Goal: Transaction & Acquisition: Purchase product/service

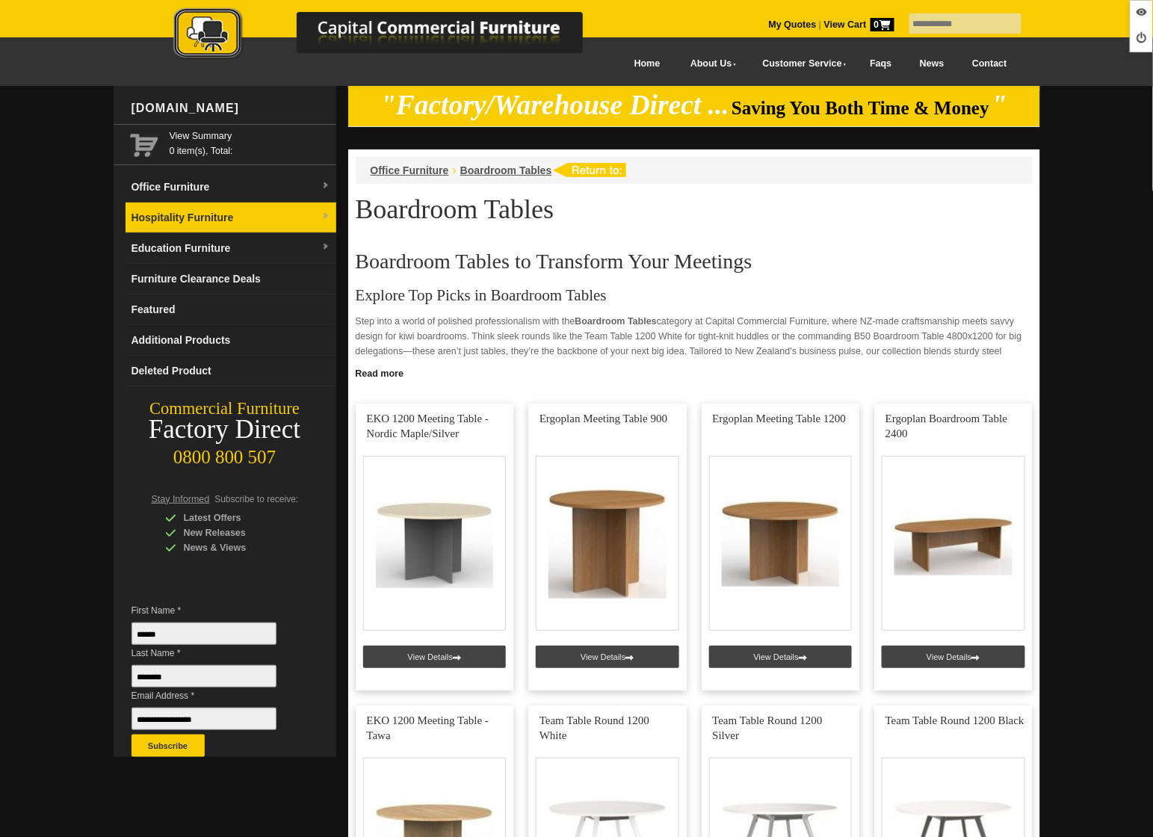
click at [173, 217] on link "Hospitality Furniture" at bounding box center [230, 217] width 211 height 31
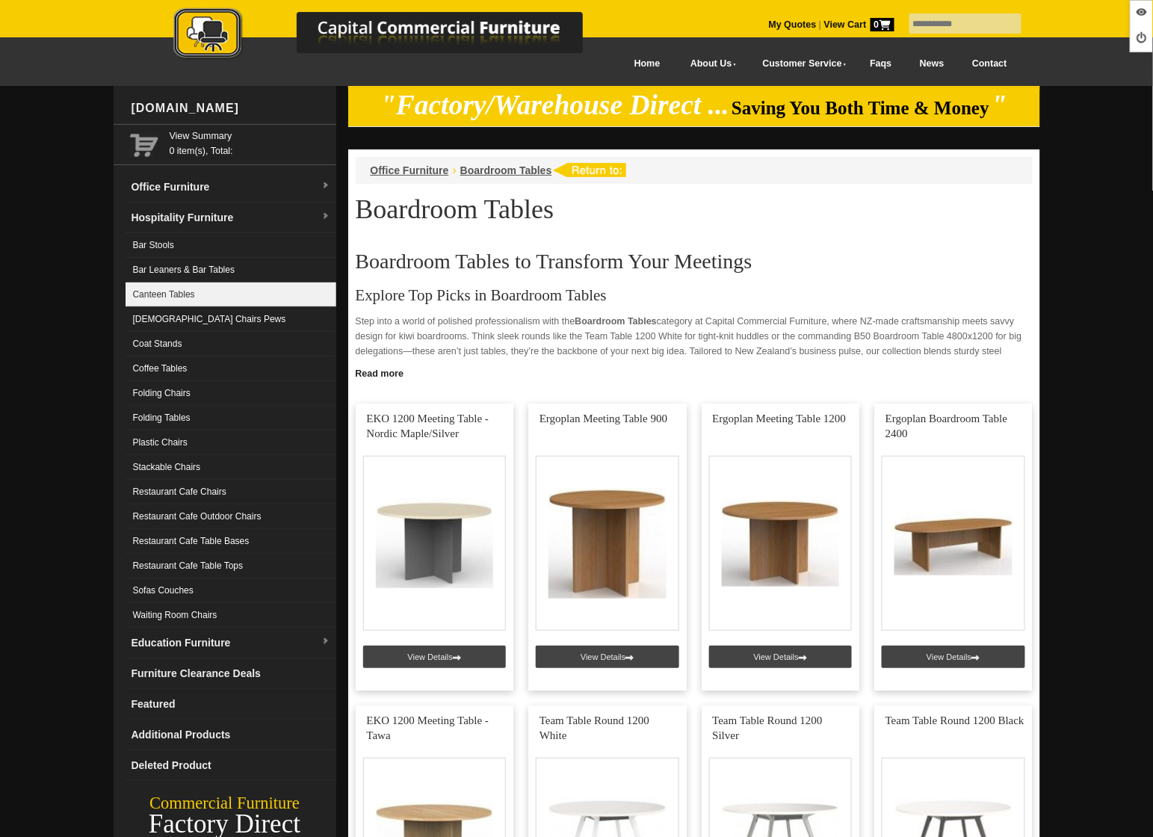
click at [203, 287] on link "Canteen Tables" at bounding box center [230, 294] width 211 height 25
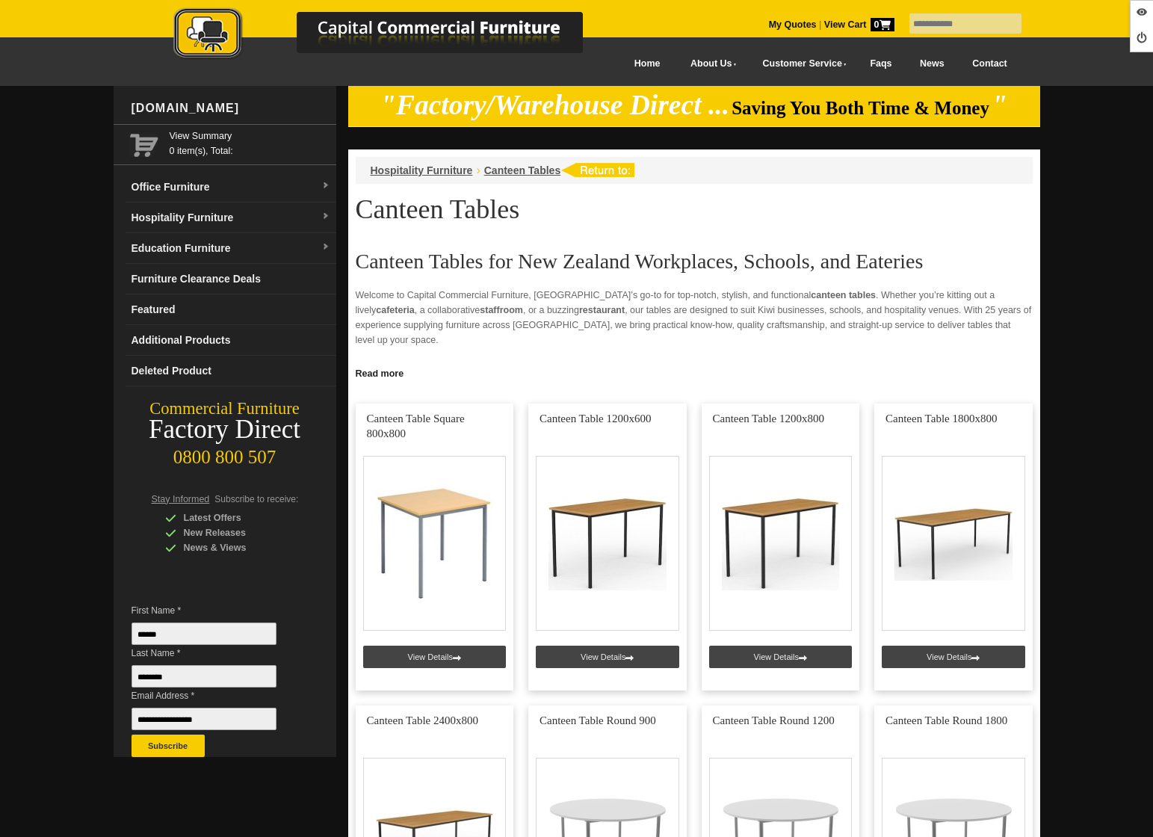
scroll to position [434, 0]
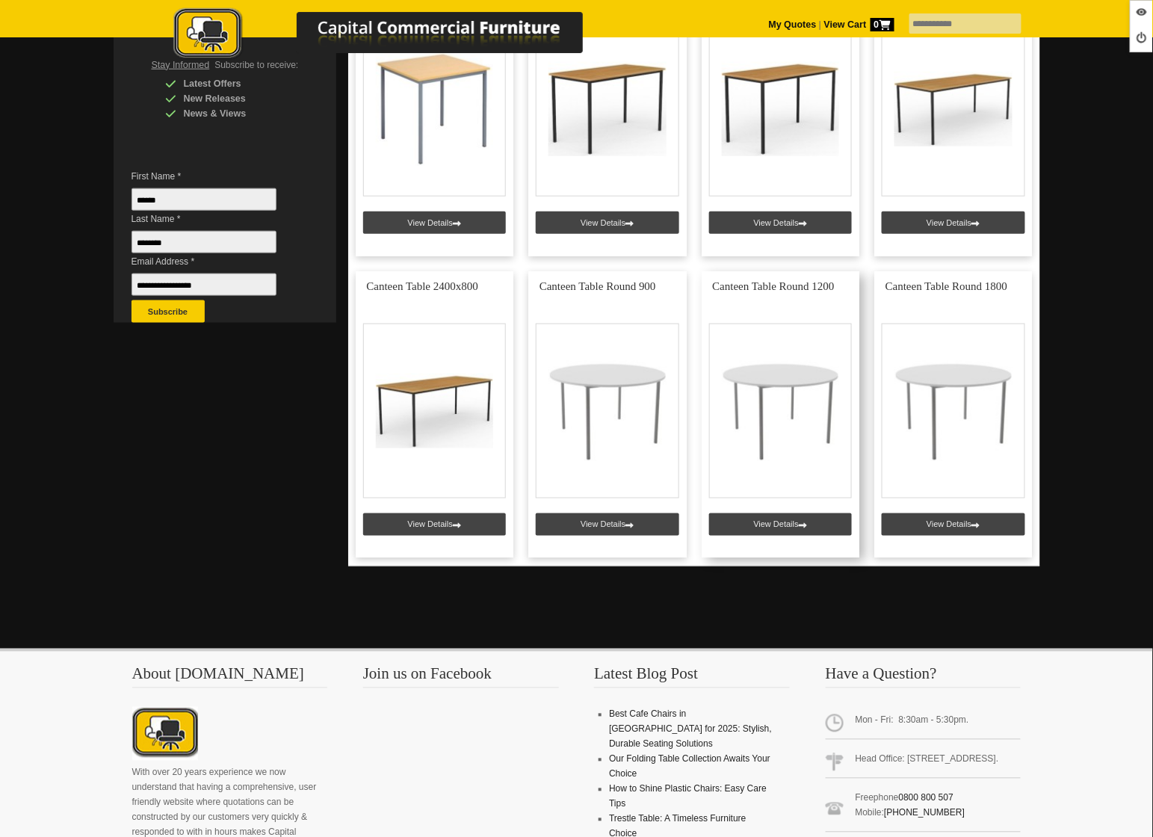
click at [758, 522] on link at bounding box center [780, 414] width 158 height 287
